Goal: Contribute content: Add original content to the website for others to see

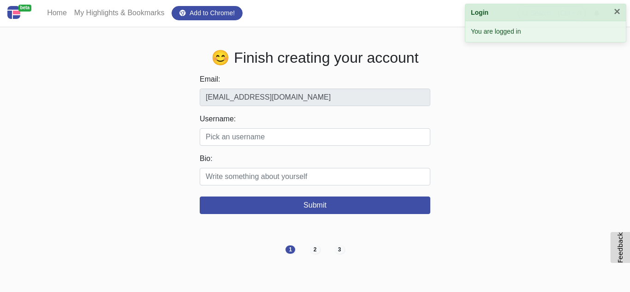
click at [255, 128] on div "Username: Valid characters: alphabets, numbers, hyphens (-) and underscores (_)…" at bounding box center [315, 130] width 231 height 32
click at [253, 127] on div "Username: Valid characters: alphabets, numbers, hyphens (-) and underscores (_)…" at bounding box center [315, 130] width 231 height 32
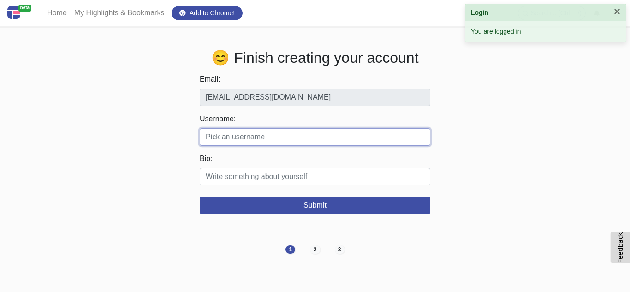
click at [256, 144] on input "Username:" at bounding box center [315, 137] width 231 height 18
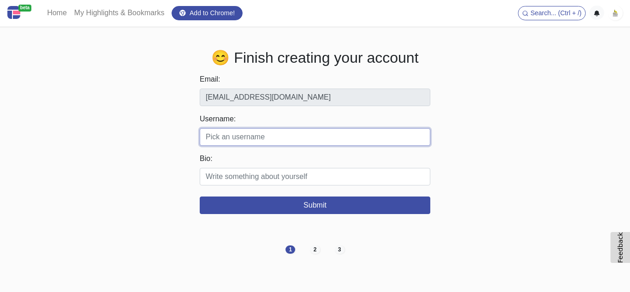
click at [241, 141] on input "Username:" at bounding box center [315, 137] width 231 height 18
paste input "mynaplesvet"
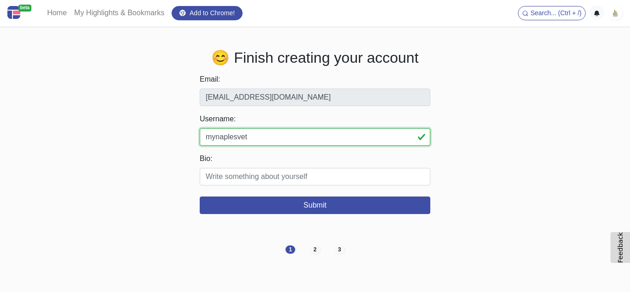
type input "mynaplesvet"
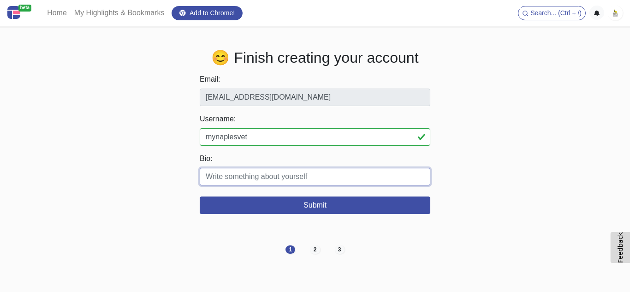
click at [234, 174] on input "Bio:" at bounding box center [315, 177] width 231 height 18
paste input "Trusted veterinarians near you in [GEOGRAPHIC_DATA] providing complete pet care…"
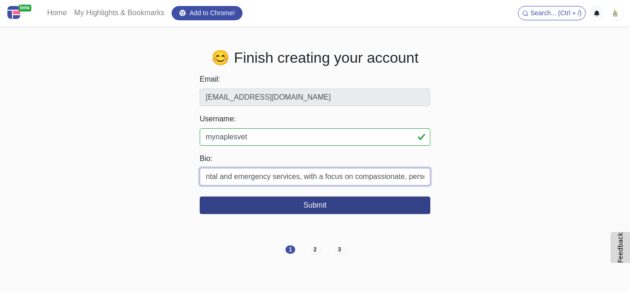
type input "Trusted veterinarians near you in Naples providing complete pet care, from well…"
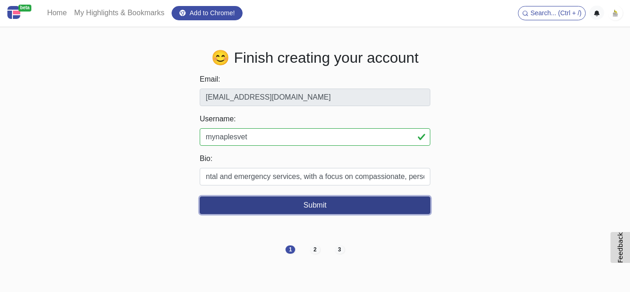
scroll to position [0, 0]
click at [328, 208] on button "Submit" at bounding box center [315, 206] width 231 height 18
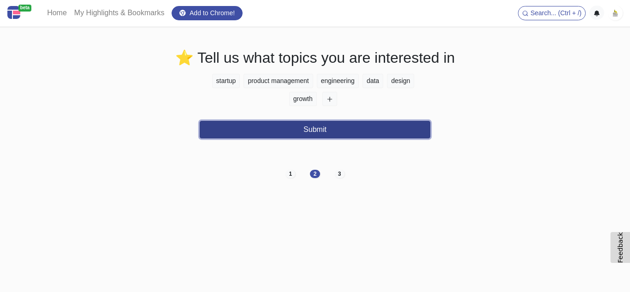
click at [306, 132] on button "Submit" at bounding box center [315, 130] width 231 height 18
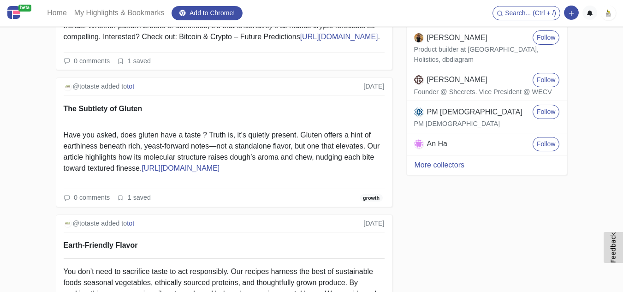
scroll to position [1107, 0]
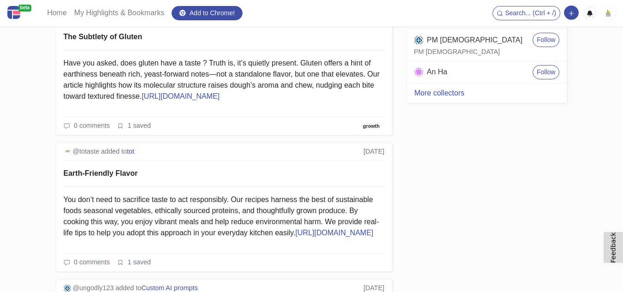
click at [607, 14] on img at bounding box center [608, 13] width 15 height 15
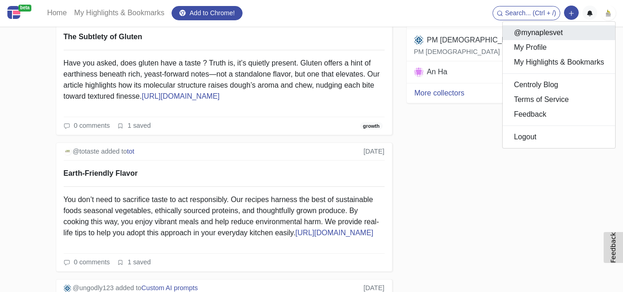
click at [539, 30] on link "@mynaplesvet" at bounding box center [559, 32] width 113 height 15
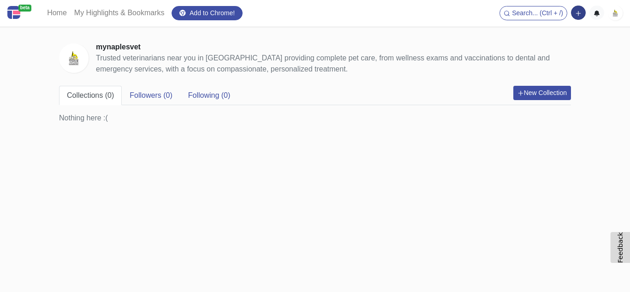
click at [582, 7] on button "button" at bounding box center [578, 13] width 15 height 14
click at [556, 31] on button "Add a link block" at bounding box center [546, 32] width 77 height 15
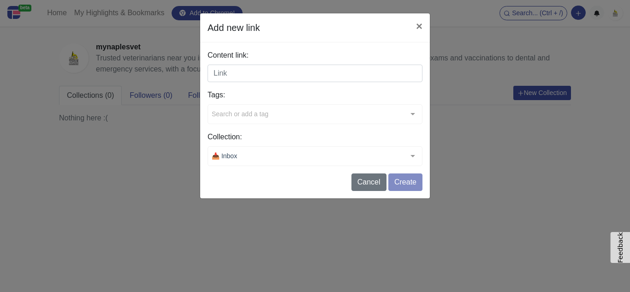
click at [232, 73] on input "Content link:" at bounding box center [315, 74] width 215 height 18
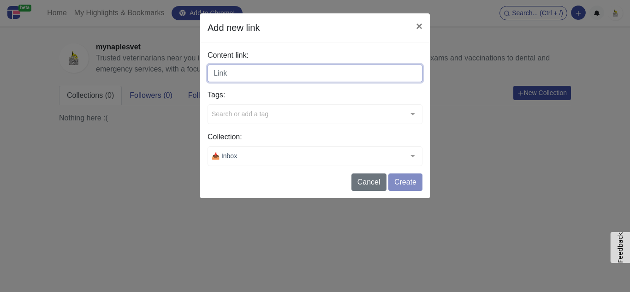
paste input "[URL][DOMAIN_NAME]"
type input "[URL][DOMAIN_NAME]"
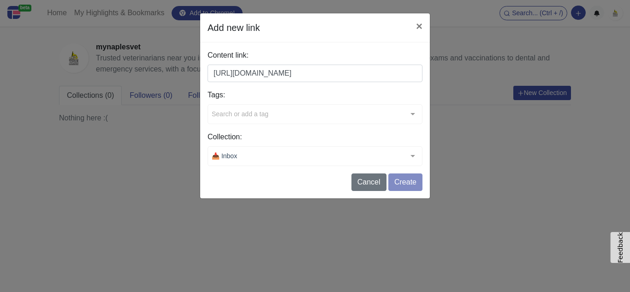
click at [411, 178] on form "Content link: [URL][DOMAIN_NAME] Tags: Search or add a tag typescript handbook …" at bounding box center [315, 120] width 215 height 141
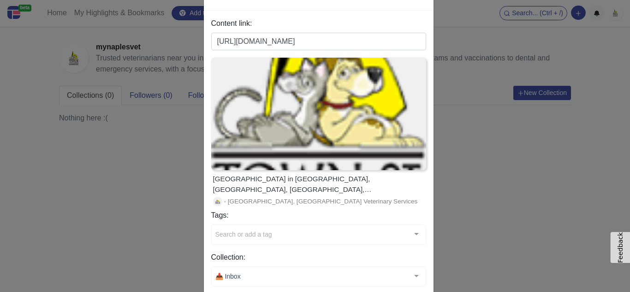
scroll to position [72, 0]
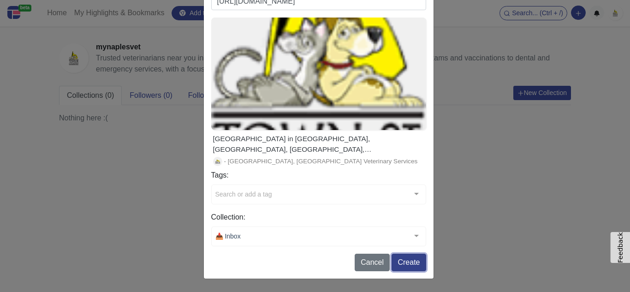
click at [408, 263] on button "Create" at bounding box center [409, 263] width 34 height 18
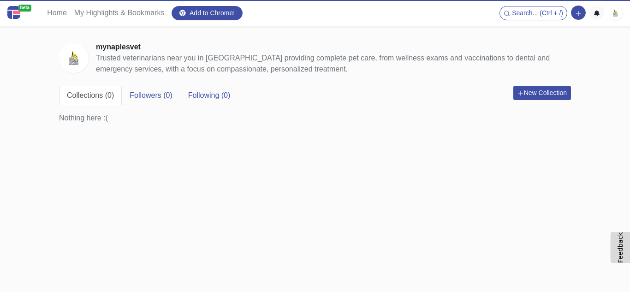
scroll to position [0, 0]
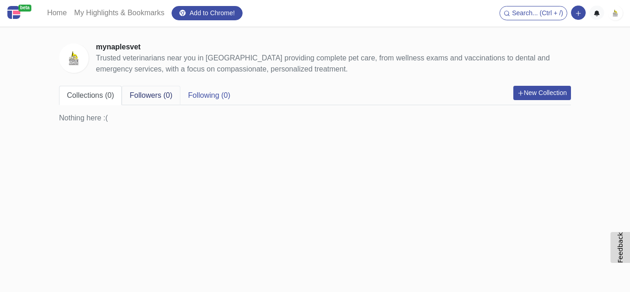
click at [143, 93] on link "Followers (0)" at bounding box center [151, 95] width 58 height 19
click at [112, 96] on link "Collections (0)" at bounding box center [90, 95] width 63 height 19
click at [611, 13] on img at bounding box center [615, 13] width 15 height 15
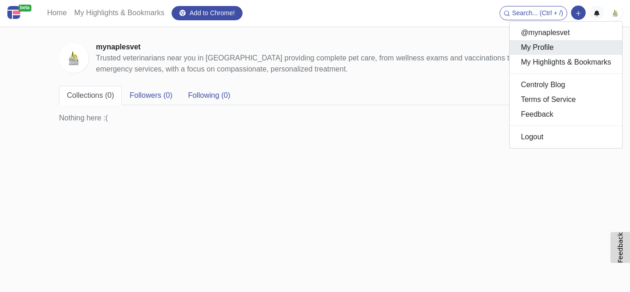
click at [542, 54] on link "My Profile" at bounding box center [566, 47] width 113 height 15
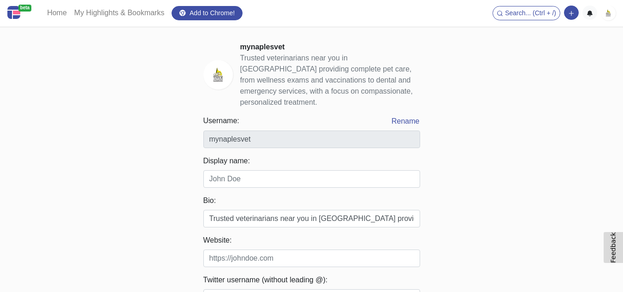
click at [609, 14] on img at bounding box center [608, 13] width 15 height 15
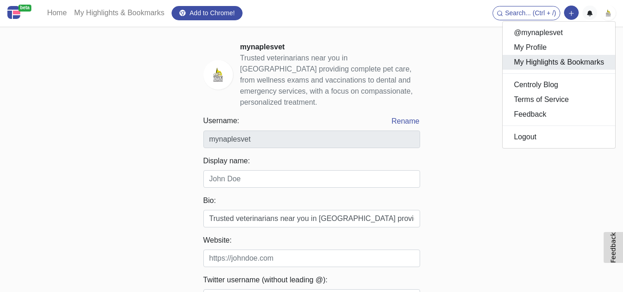
click at [555, 67] on link "My Highlights & Bookmarks" at bounding box center [559, 62] width 113 height 15
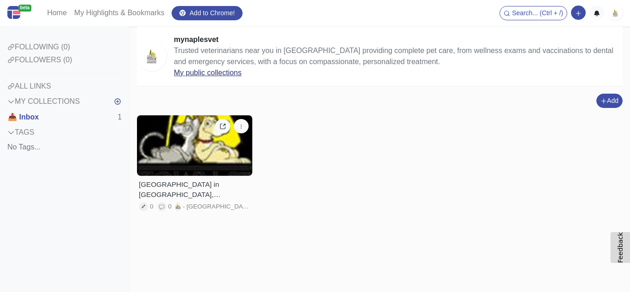
click at [227, 74] on link "My public collections" at bounding box center [208, 73] width 68 height 8
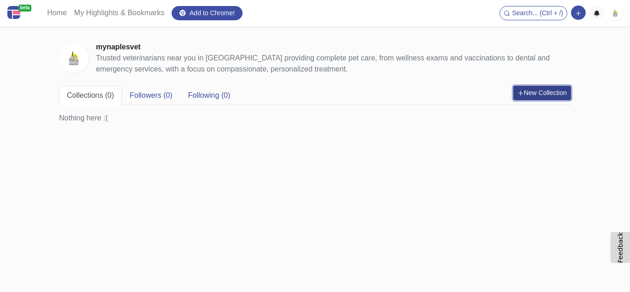
click at [544, 93] on button "New Collection" at bounding box center [543, 93] width 58 height 14
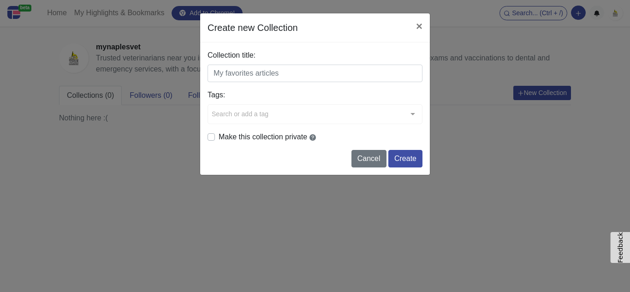
click at [253, 77] on input "Collection title:" at bounding box center [315, 74] width 215 height 18
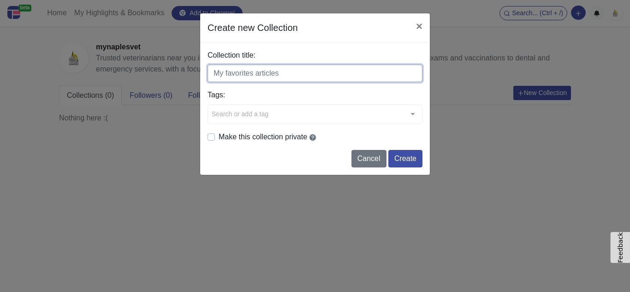
paste input "veterinarians near you in Naples"
type input "veterinarians near you in Naples"
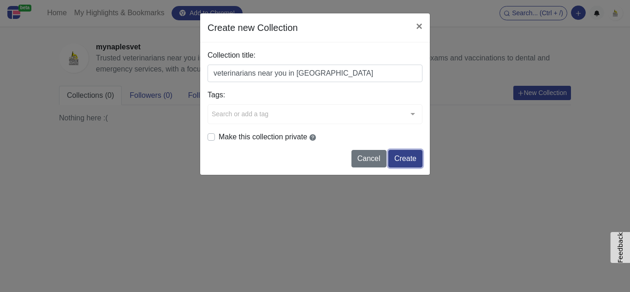
click at [401, 166] on button "Create" at bounding box center [406, 159] width 34 height 18
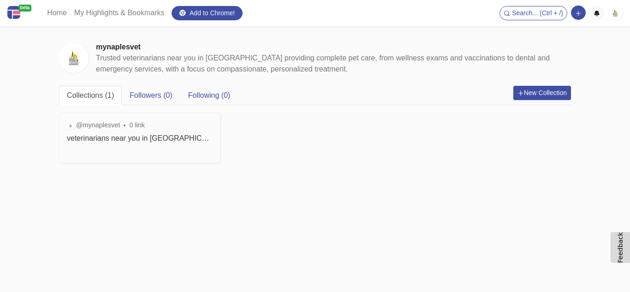
click at [114, 133] on div "@mynaplesvet 0 link veterinarians near you in Naples" at bounding box center [140, 131] width 161 height 37
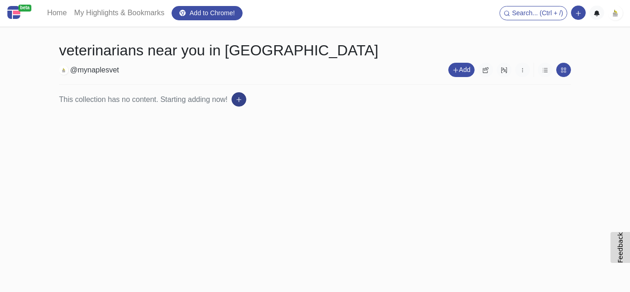
click at [244, 99] on button "button" at bounding box center [239, 99] width 15 height 14
click at [249, 125] on button "Add a link block" at bounding box center [270, 119] width 77 height 15
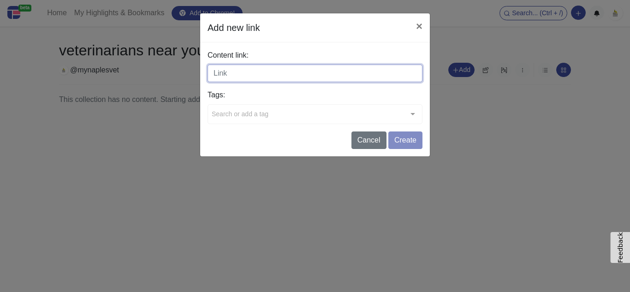
paste input "[URL][DOMAIN_NAME]"
type input "[URL][DOMAIN_NAME]"
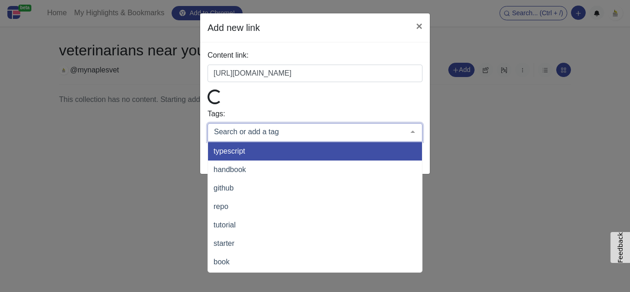
click at [291, 114] on div "Tags: typescript handbook github repo tutorial starter book data analytics anal…" at bounding box center [315, 124] width 215 height 33
type input "pet"
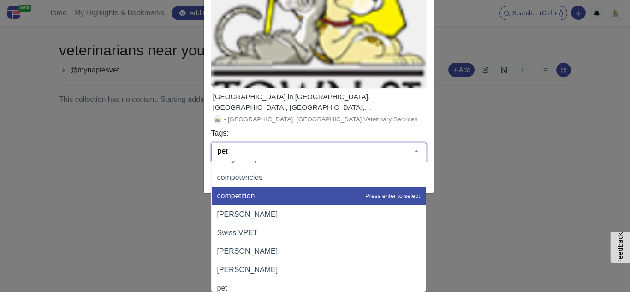
scroll to position [18, 0]
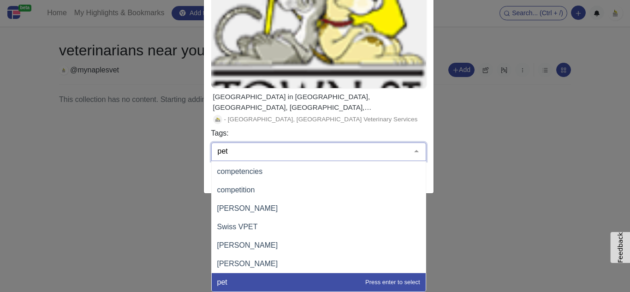
click at [253, 283] on span "pet" at bounding box center [319, 282] width 214 height 18
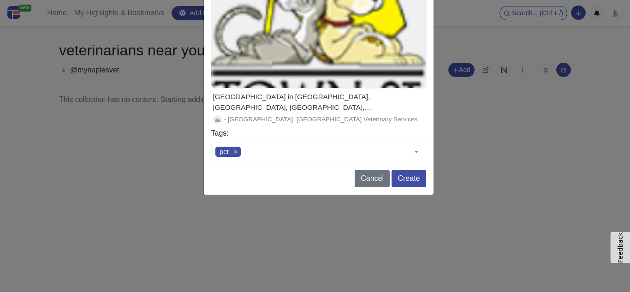
click at [455, 180] on div "Add new link × Content link: https://mynaplesvet.com/ Animal Hospital in Naples…" at bounding box center [315, 146] width 630 height 292
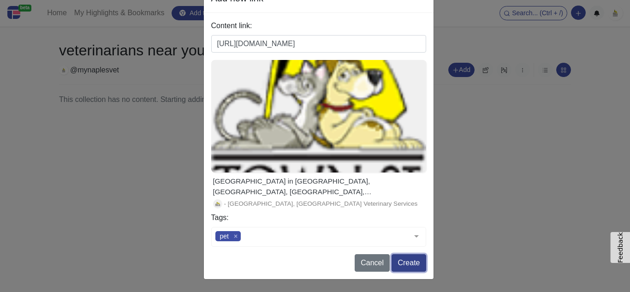
click at [405, 258] on button "Create" at bounding box center [409, 263] width 34 height 18
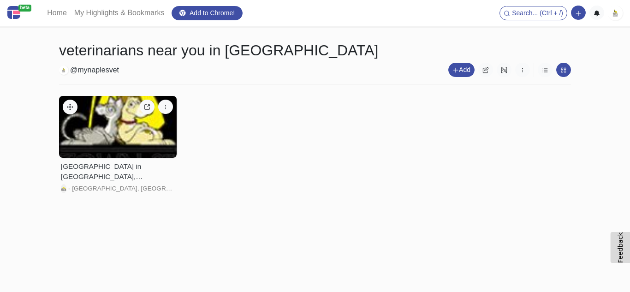
click at [173, 104] on div "Edit Delete" at bounding box center [156, 107] width 41 height 22
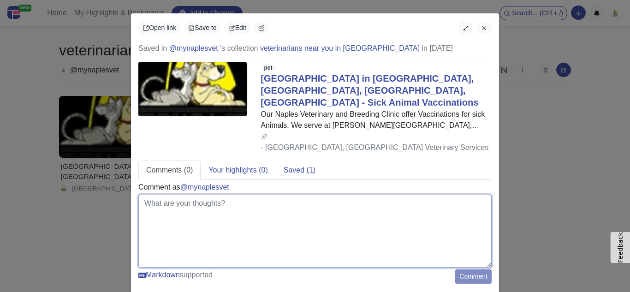
click at [238, 195] on textarea at bounding box center [314, 231] width 353 height 73
click at [237, 195] on textarea at bounding box center [314, 231] width 353 height 73
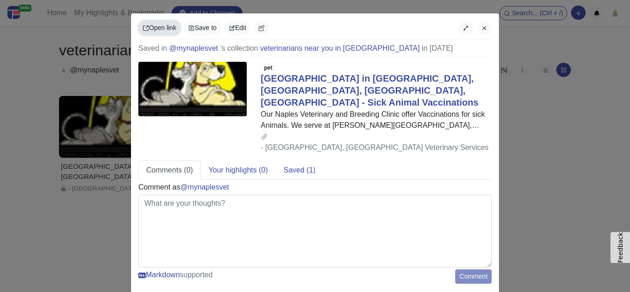
click at [168, 32] on link "Open link" at bounding box center [159, 28] width 42 height 14
